Goal: Check status: Check status

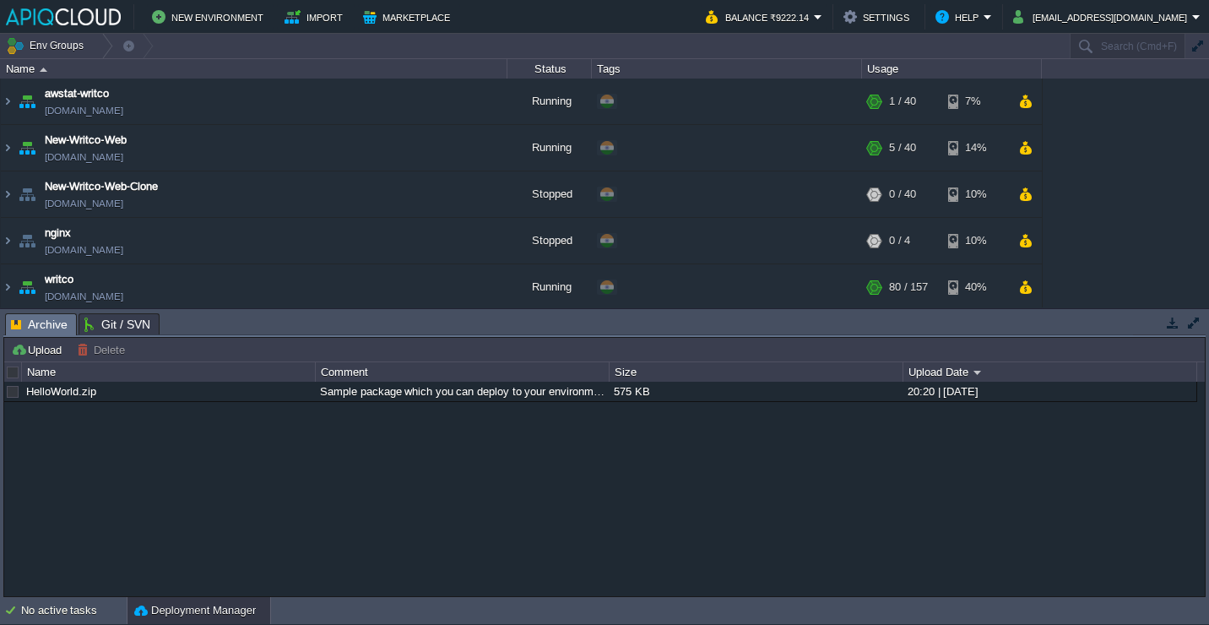
click at [1174, 328] on button "button" at bounding box center [1172, 322] width 15 height 15
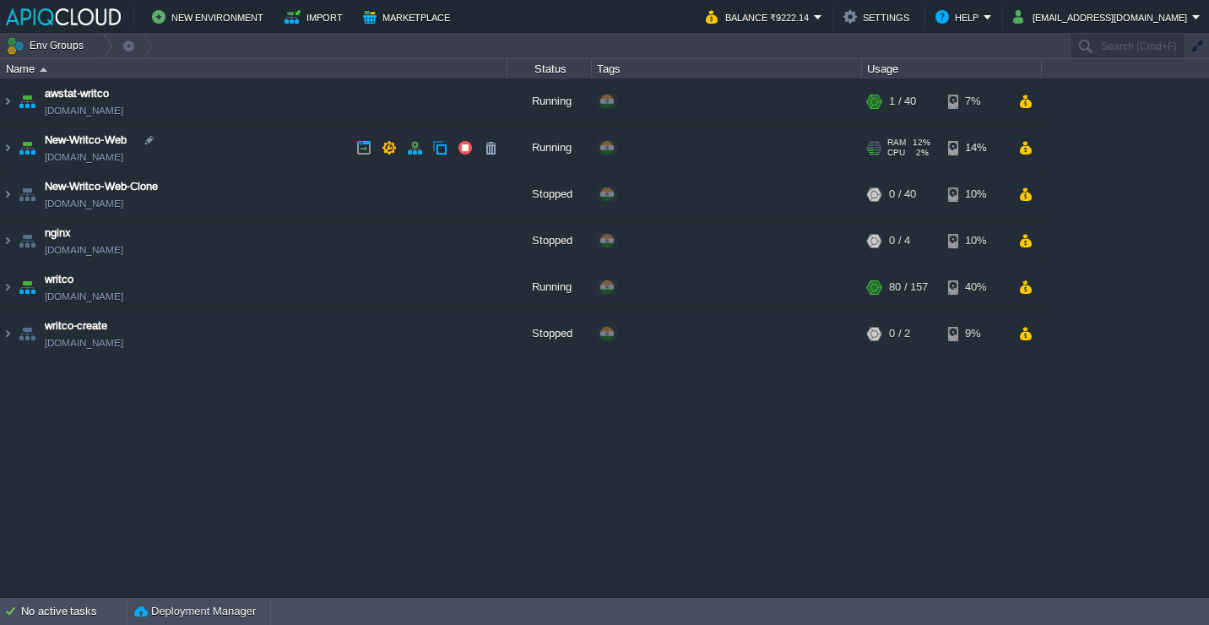
click at [268, 151] on td "New-Writco-Web env-2608989.in1.apiqcloud.com" at bounding box center [254, 148] width 507 height 46
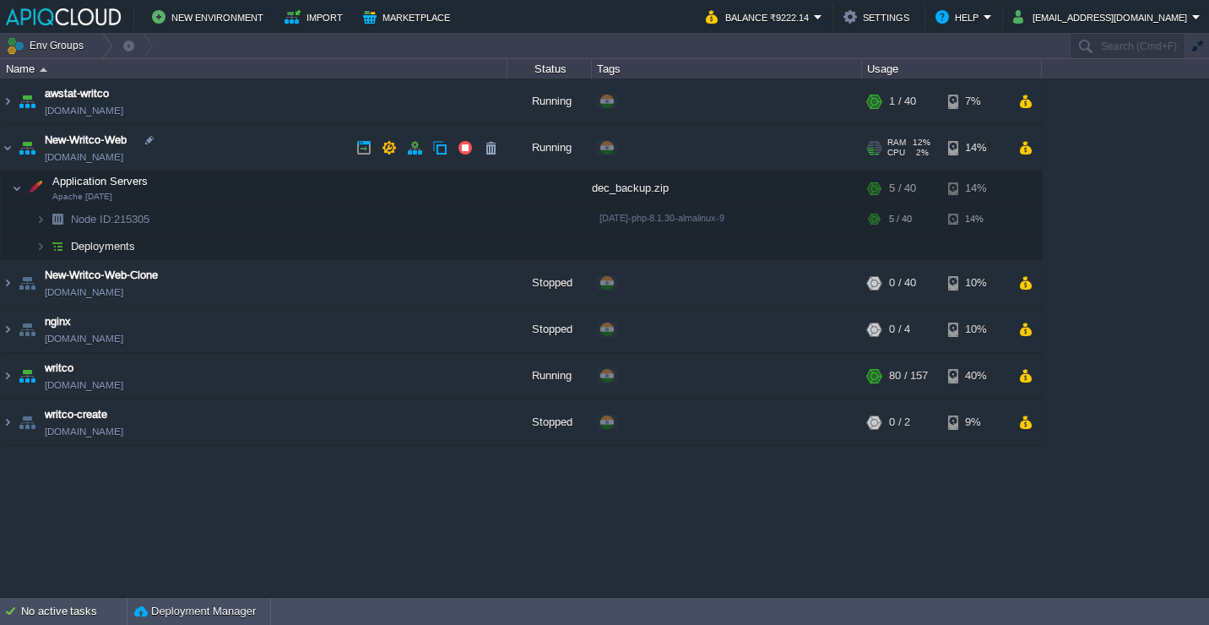
click at [268, 150] on td "New-Writco-Web env-2608989.in1.apiqcloud.com" at bounding box center [254, 148] width 507 height 46
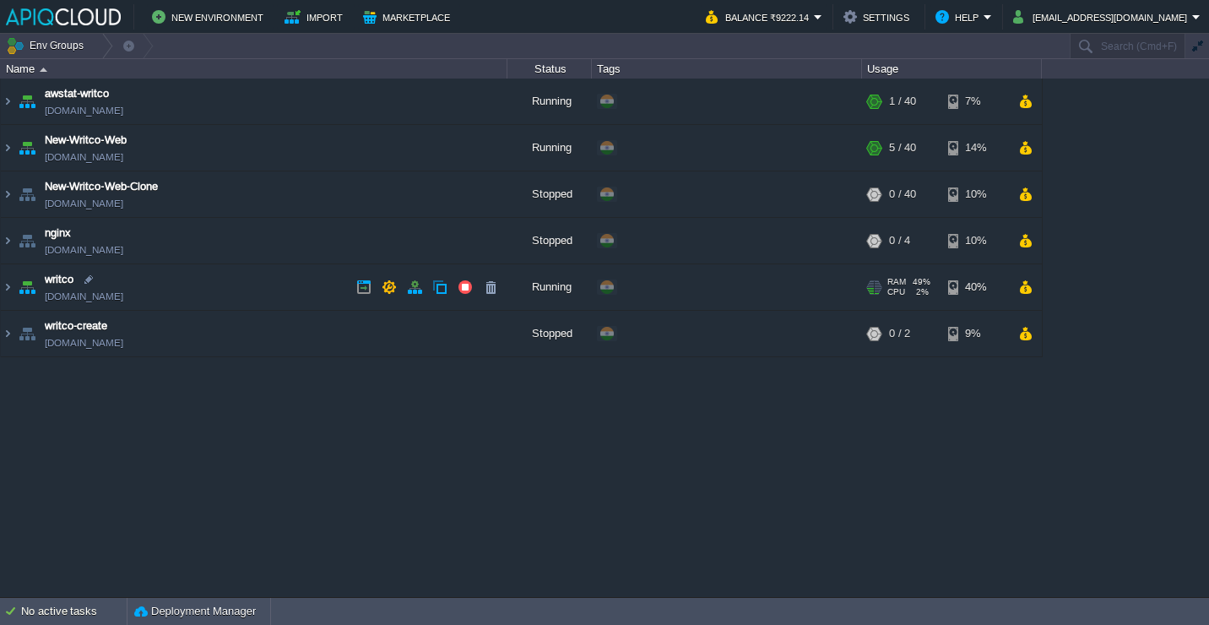
click at [276, 281] on td "writco env-3619793.cloudjiffy.net" at bounding box center [254, 287] width 507 height 46
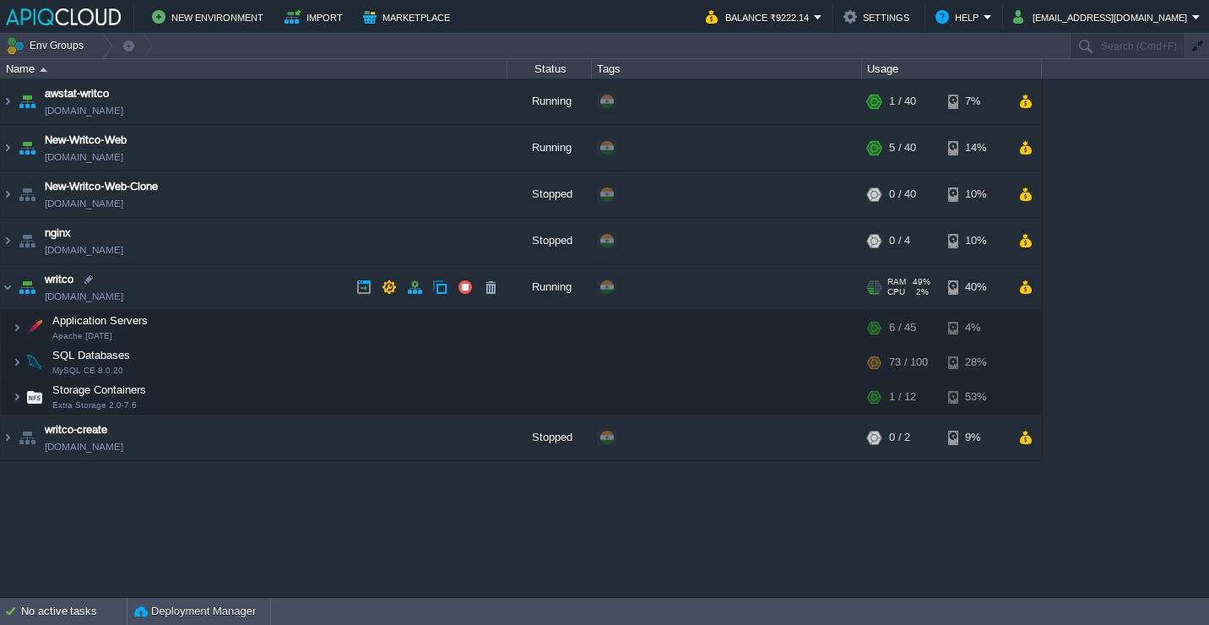
click at [276, 281] on td "writco env-3619793.cloudjiffy.net" at bounding box center [254, 287] width 507 height 46
